Goal: Task Accomplishment & Management: Manage account settings

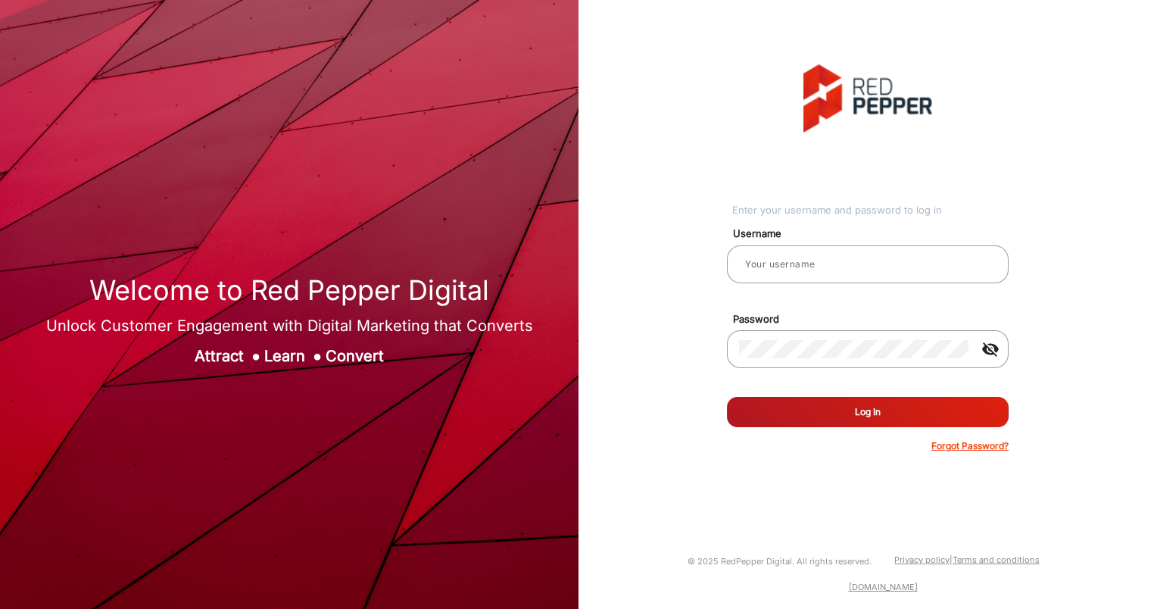
type input "aballard"
click at [782, 414] on button "Log In" at bounding box center [868, 412] width 282 height 30
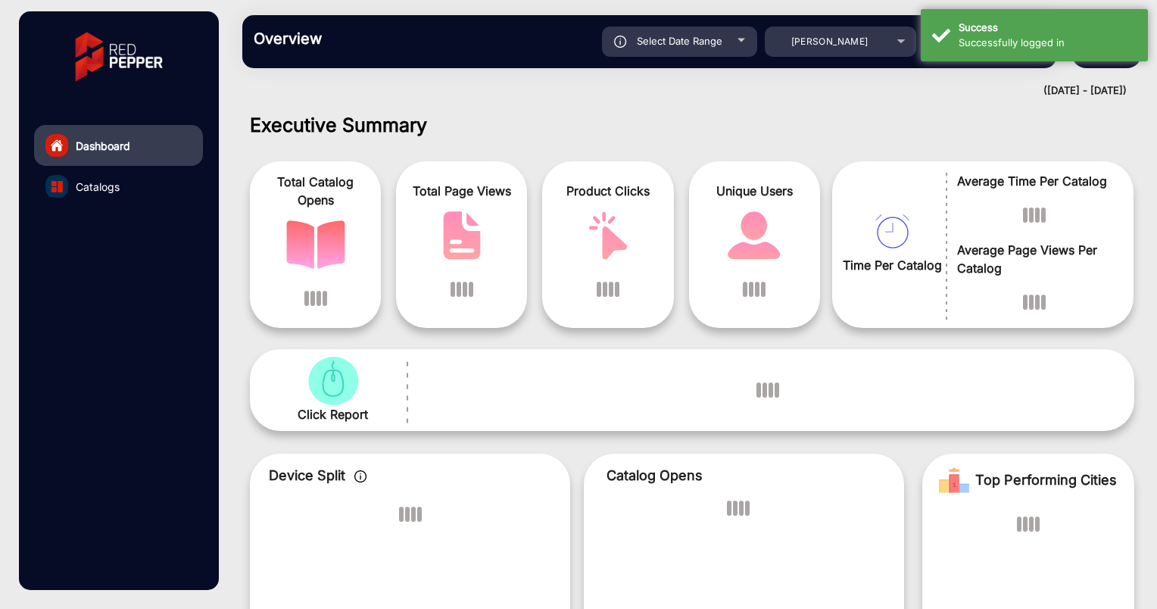
scroll to position [11, 0]
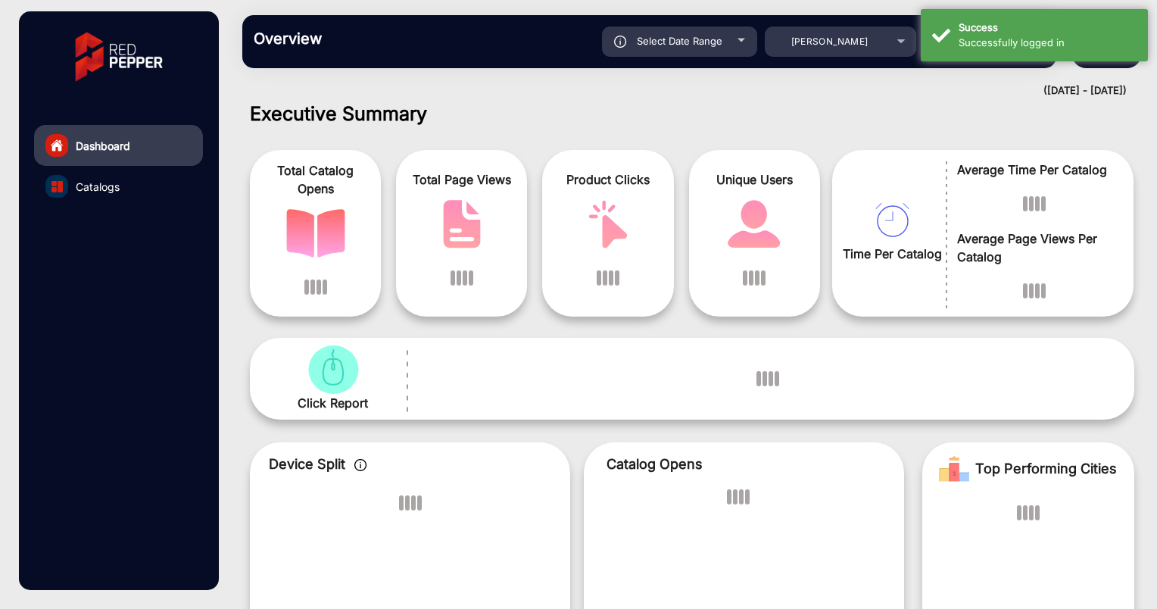
click at [692, 48] on div "Select Date Range" at bounding box center [679, 42] width 155 height 30
type input "[DATE]"
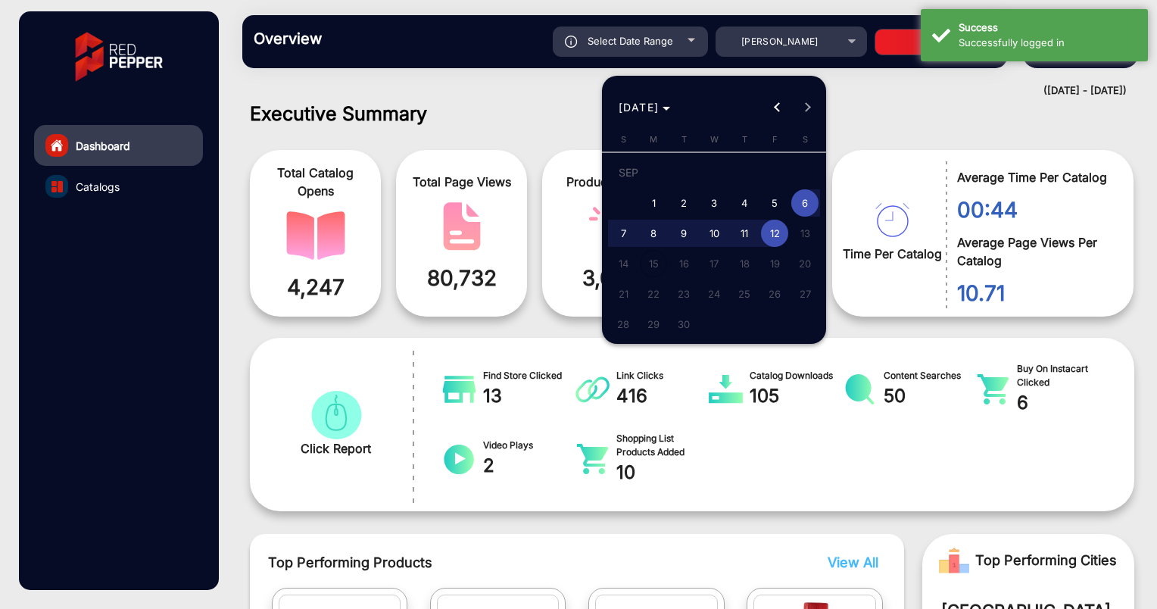
click at [748, 235] on span "11" at bounding box center [744, 233] width 27 height 27
type input "[DATE]"
click at [803, 226] on span "13" at bounding box center [805, 233] width 27 height 27
click at [773, 233] on span "12" at bounding box center [774, 233] width 27 height 27
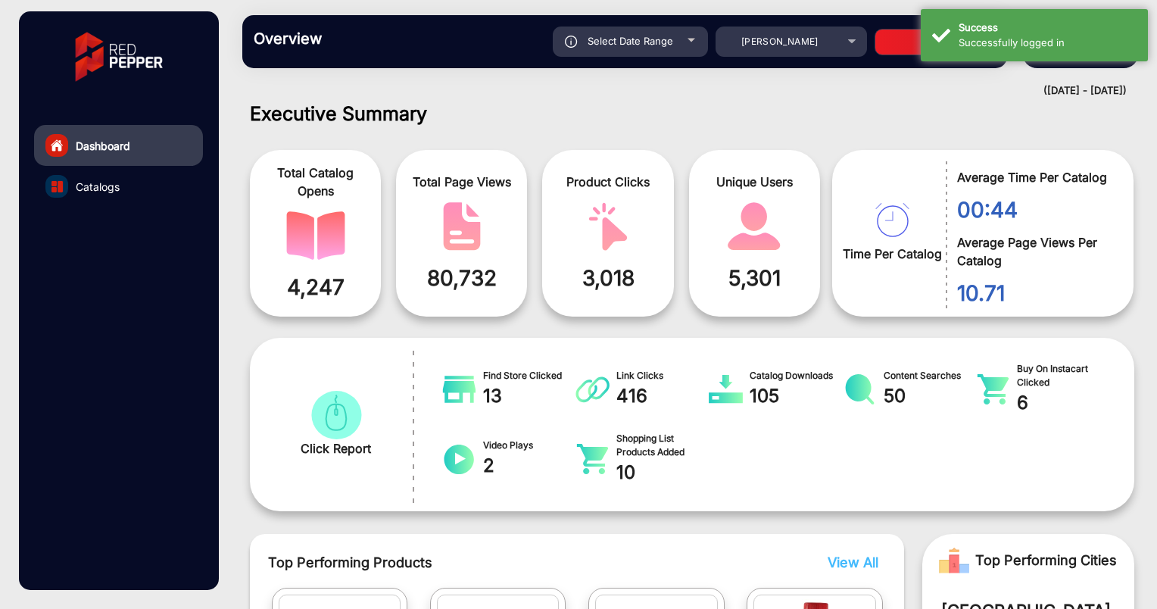
type input "[DATE]"
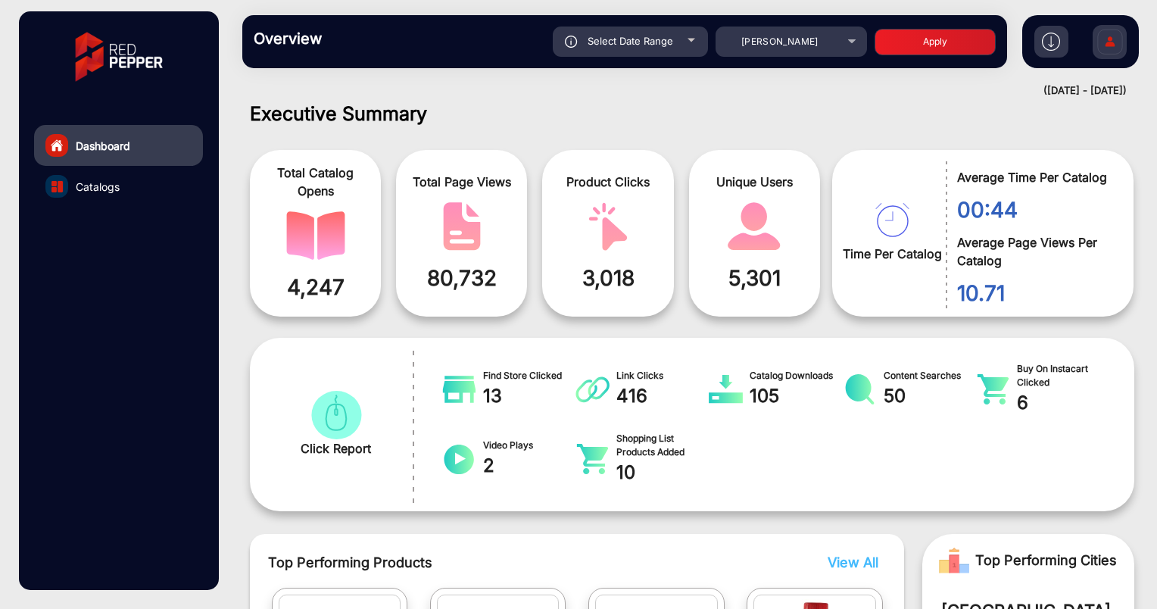
click at [767, 123] on h1 "Executive Summary" at bounding box center [692, 113] width 885 height 23
click at [907, 11] on div "Overview Reports Understand what makes your customers tick and learn how they a…" at bounding box center [692, 41] width 930 height 83
click at [908, 36] on button "Apply" at bounding box center [935, 42] width 121 height 27
type input "[DATE]"
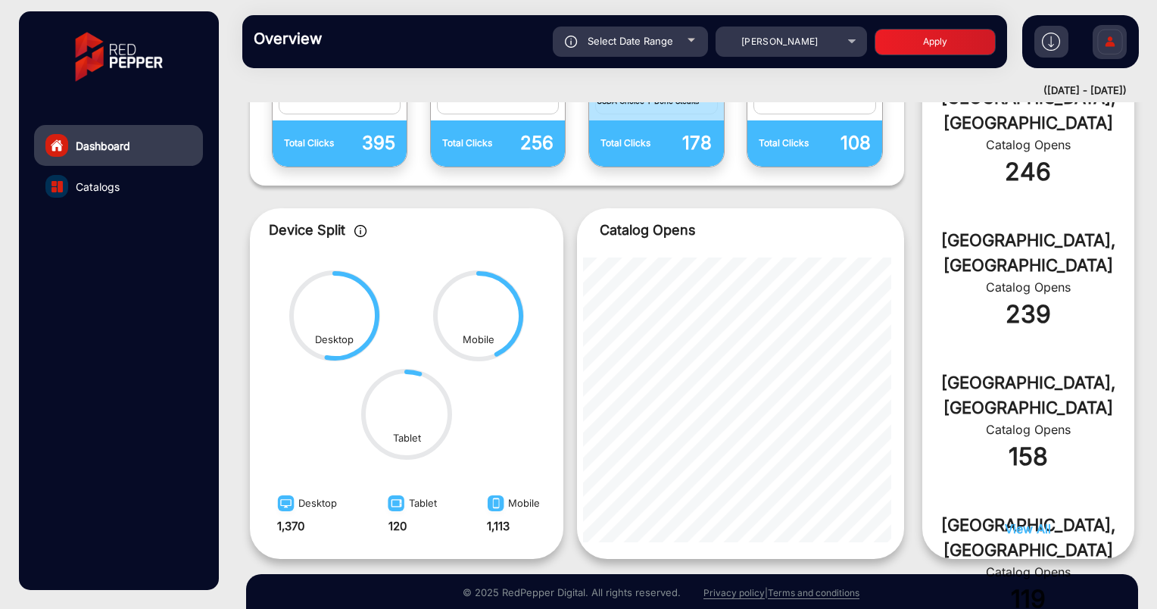
scroll to position [693, 0]
